Goal: Find specific page/section: Find specific page/section

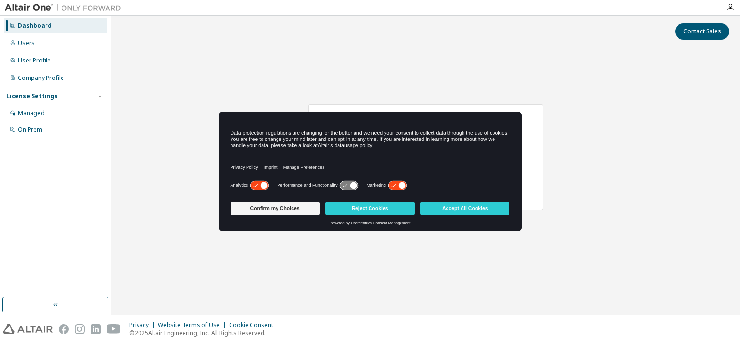
click at [362, 210] on button "Reject Cookies" at bounding box center [369, 208] width 89 height 14
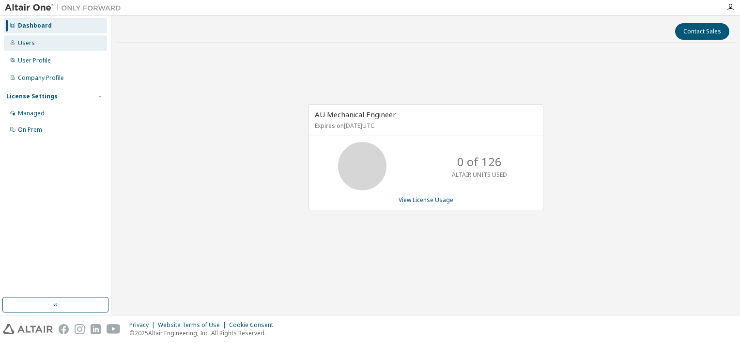
click at [44, 47] on div "Users" at bounding box center [55, 42] width 103 height 15
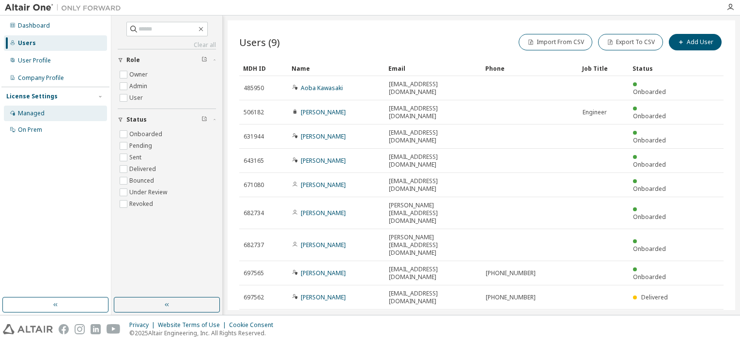
click at [32, 113] on div "Managed" at bounding box center [31, 113] width 27 height 8
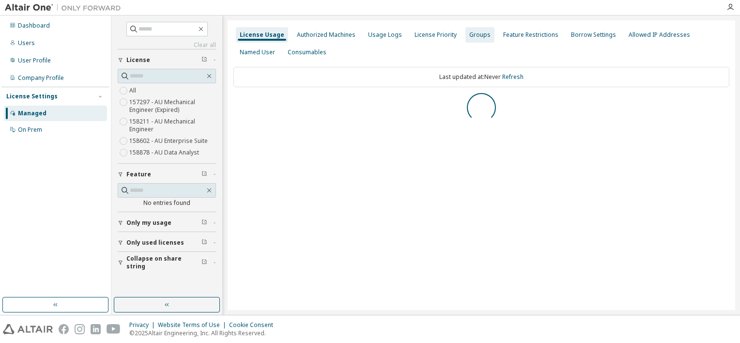
click at [471, 37] on div "Groups" at bounding box center [479, 35] width 21 height 8
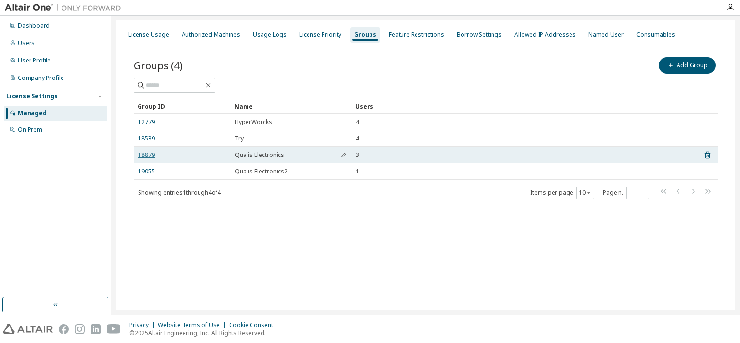
click at [149, 154] on link "18879" at bounding box center [146, 155] width 17 height 8
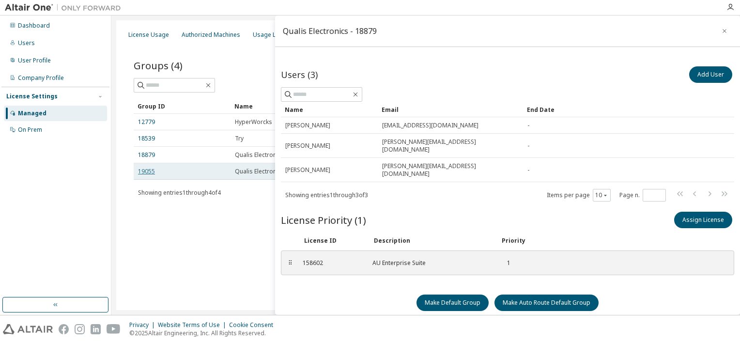
click at [147, 170] on link "19055" at bounding box center [146, 172] width 17 height 8
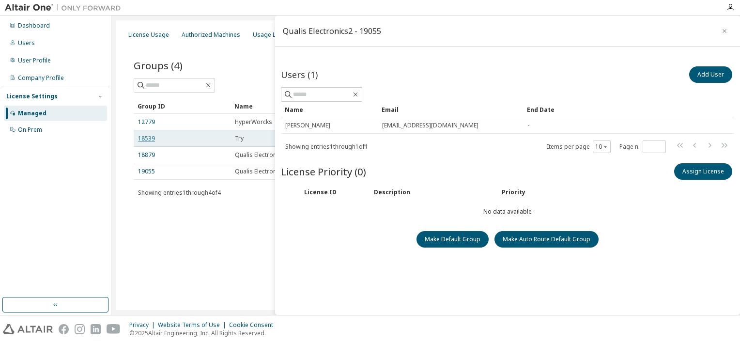
click at [150, 140] on link "18539" at bounding box center [146, 139] width 17 height 8
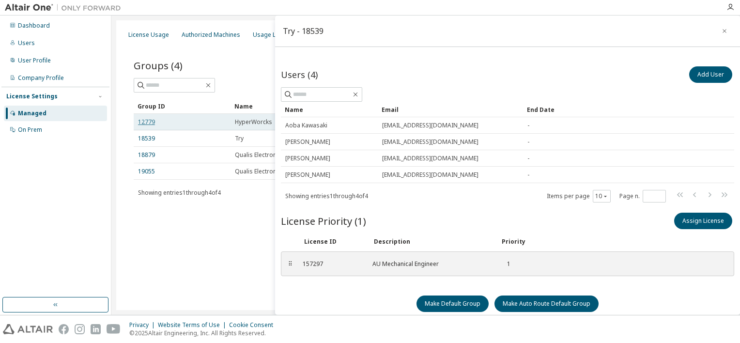
click at [152, 123] on link "12779" at bounding box center [146, 122] width 17 height 8
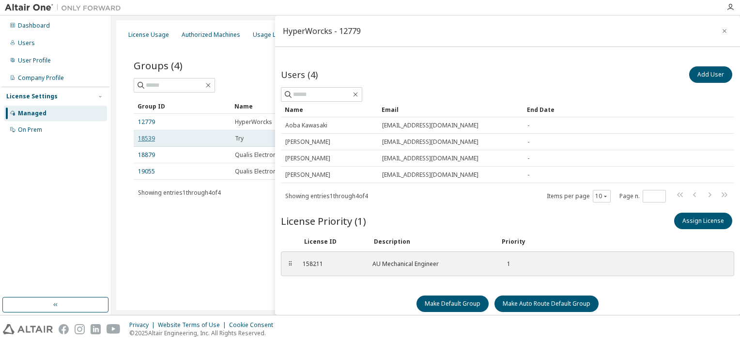
click at [142, 138] on link "18539" at bounding box center [146, 139] width 17 height 8
click at [142, 139] on link "18539" at bounding box center [146, 139] width 17 height 8
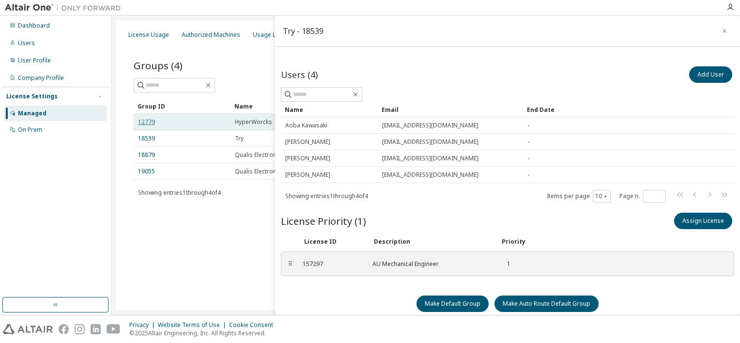
click at [146, 124] on link "12779" at bounding box center [146, 122] width 17 height 8
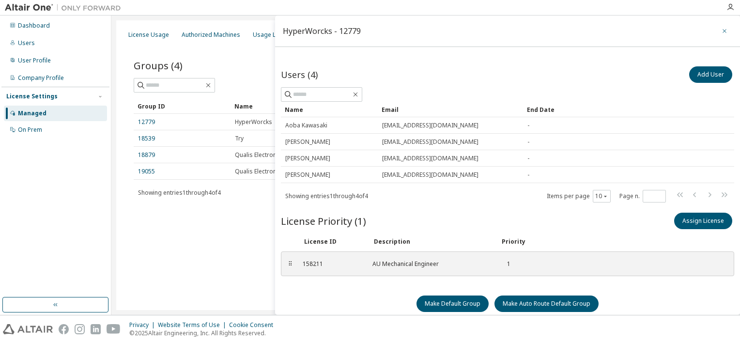
click at [717, 29] on button "button" at bounding box center [724, 30] width 15 height 15
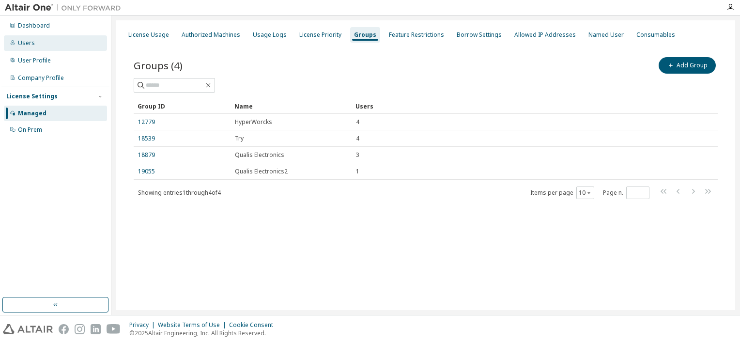
click at [41, 43] on div "Users" at bounding box center [55, 42] width 103 height 15
